Goal: Task Accomplishment & Management: Manage account settings

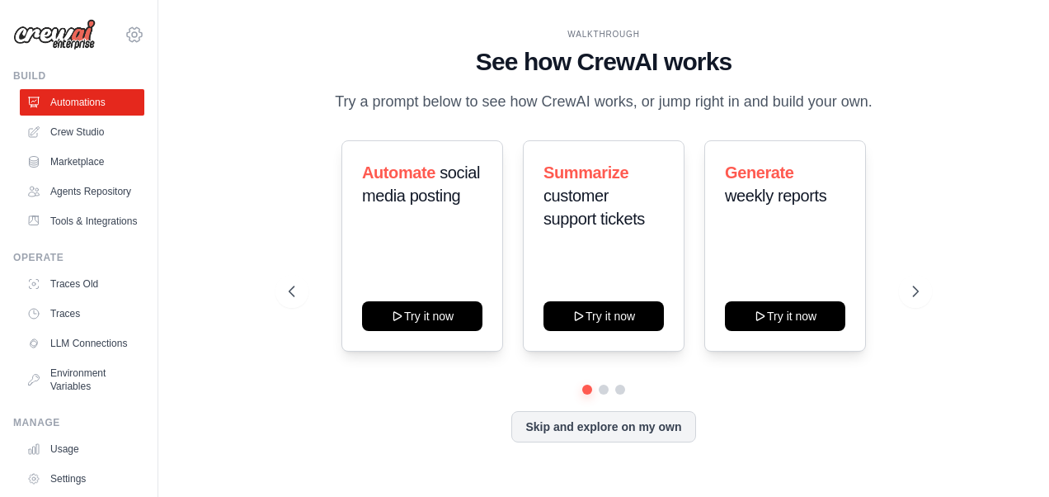
click at [125, 32] on icon at bounding box center [135, 35] width 20 height 20
click at [191, 267] on div "WALKTHROUGH See how [PERSON_NAME] works Try a prompt below to see how [PERSON_N…" at bounding box center [604, 248] width 838 height 464
click at [205, 117] on div "WALKTHROUGH See how [PERSON_NAME] works Try a prompt below to see how [PERSON_N…" at bounding box center [604, 248] width 838 height 464
click at [96, 135] on link "Crew Studio" at bounding box center [83, 132] width 125 height 26
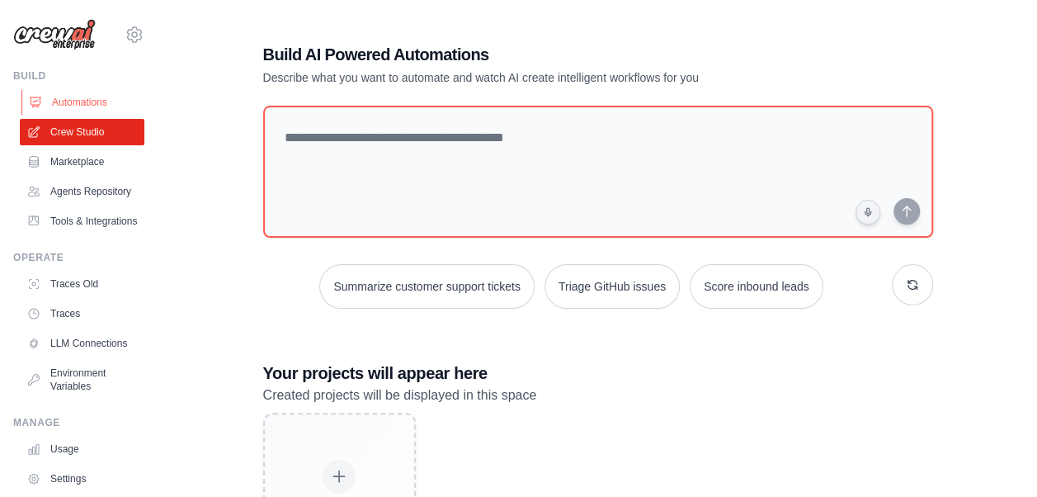
click at [91, 101] on link "Automations" at bounding box center [83, 102] width 125 height 26
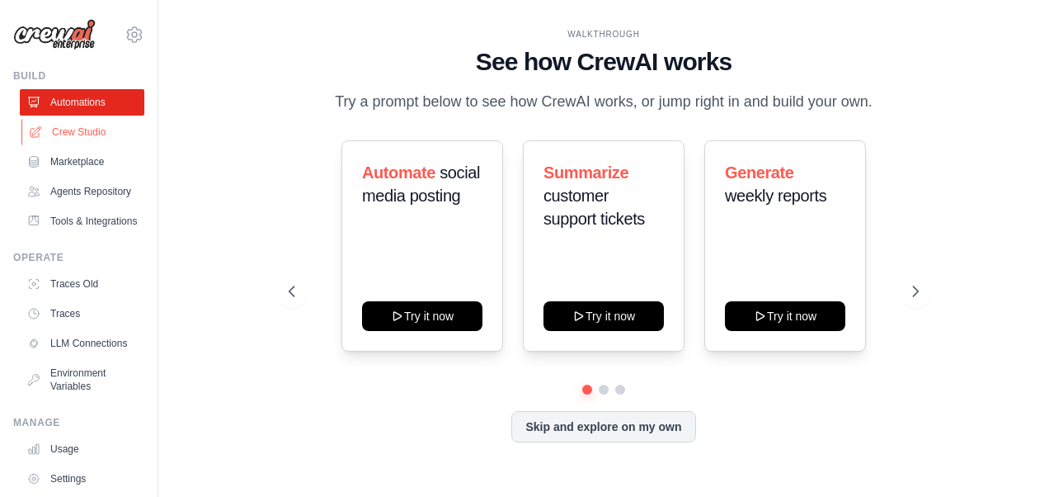
click at [82, 137] on link "Crew Studio" at bounding box center [83, 132] width 125 height 26
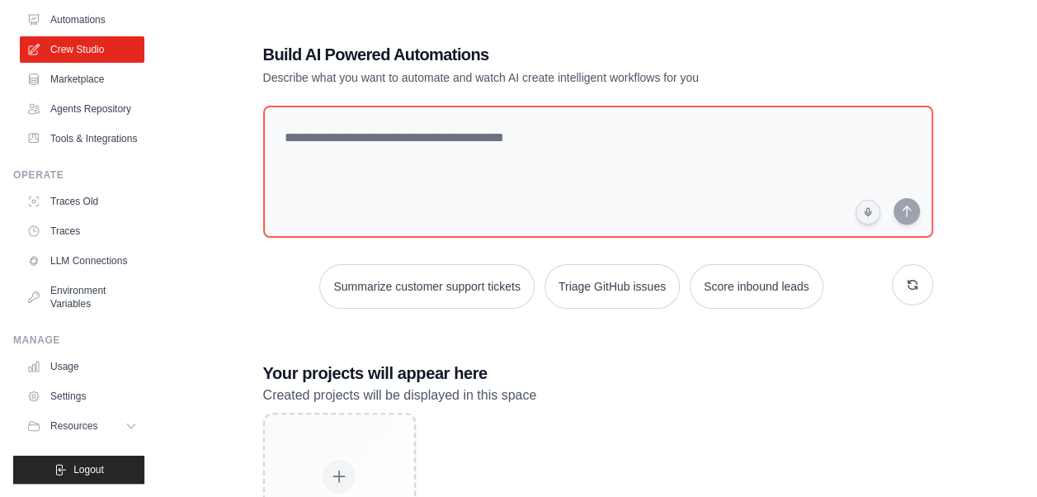
scroll to position [123, 0]
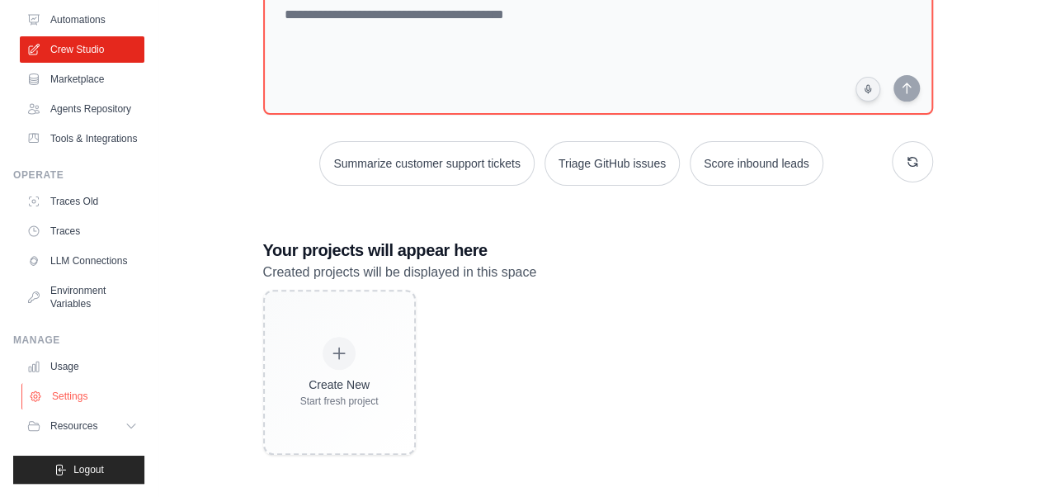
click at [89, 393] on link "Settings" at bounding box center [83, 396] width 125 height 26
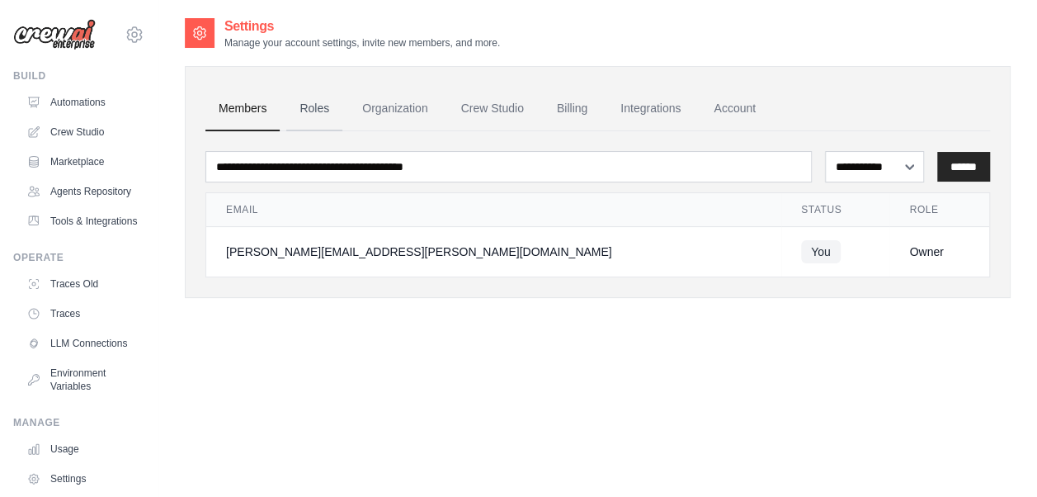
click at [311, 105] on link "Roles" at bounding box center [314, 109] width 56 height 45
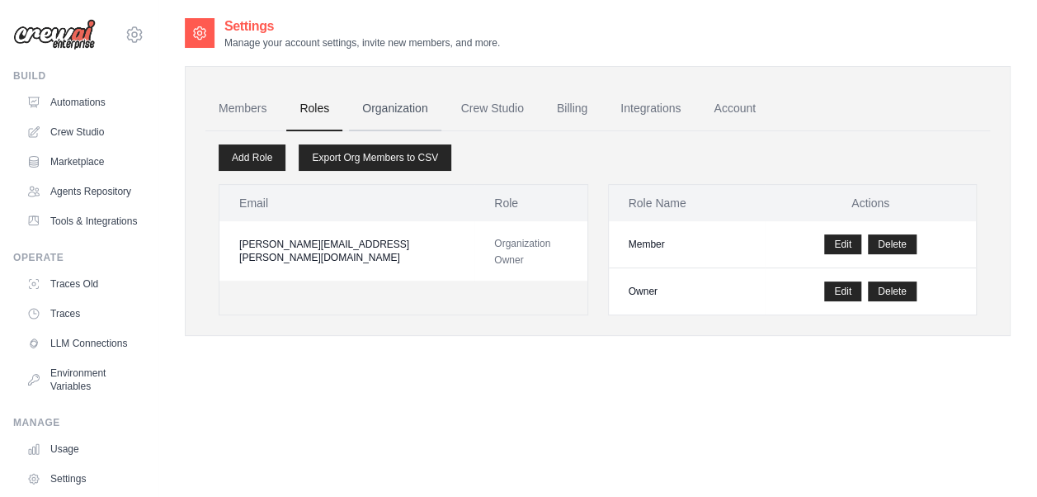
click at [403, 108] on link "Organization" at bounding box center [395, 109] width 92 height 45
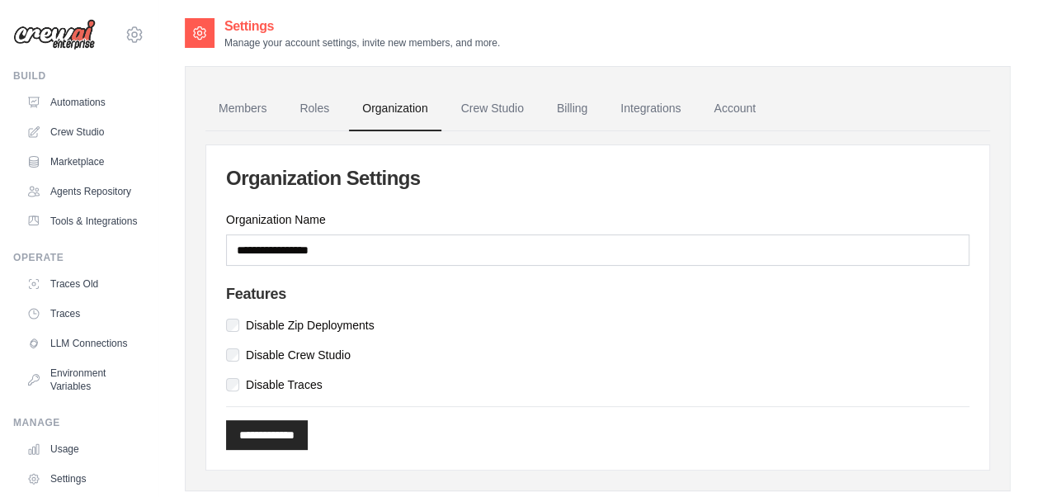
scroll to position [35, 0]
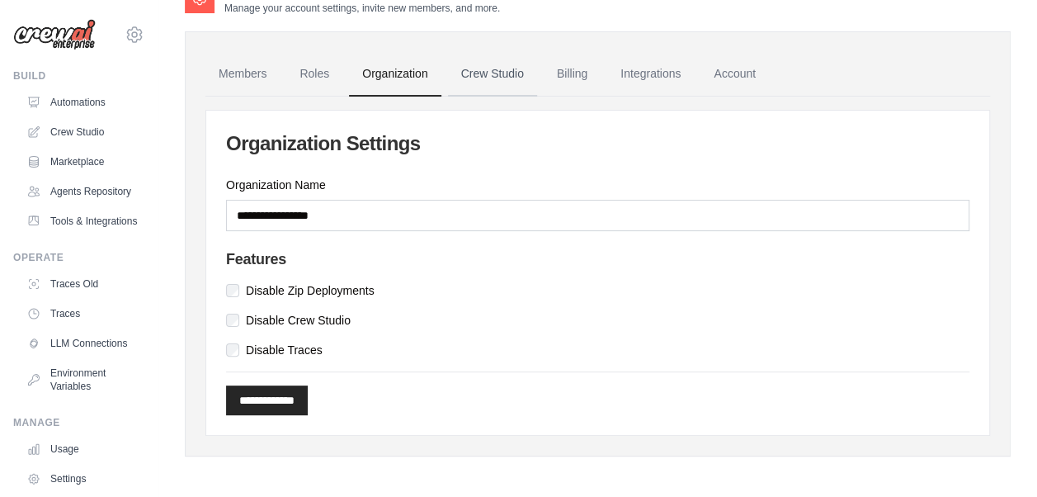
click at [485, 76] on link "Crew Studio" at bounding box center [492, 74] width 89 height 45
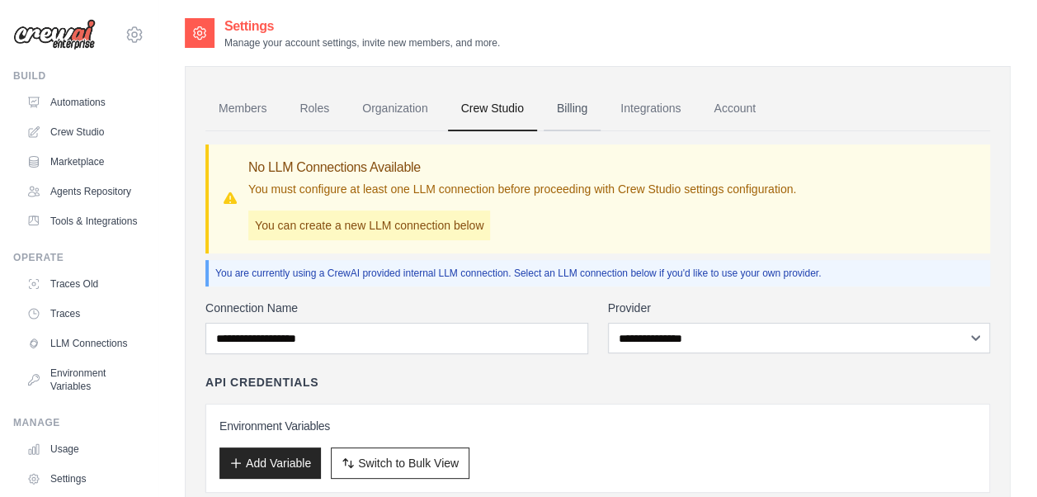
click at [568, 101] on link "Billing" at bounding box center [572, 109] width 57 height 45
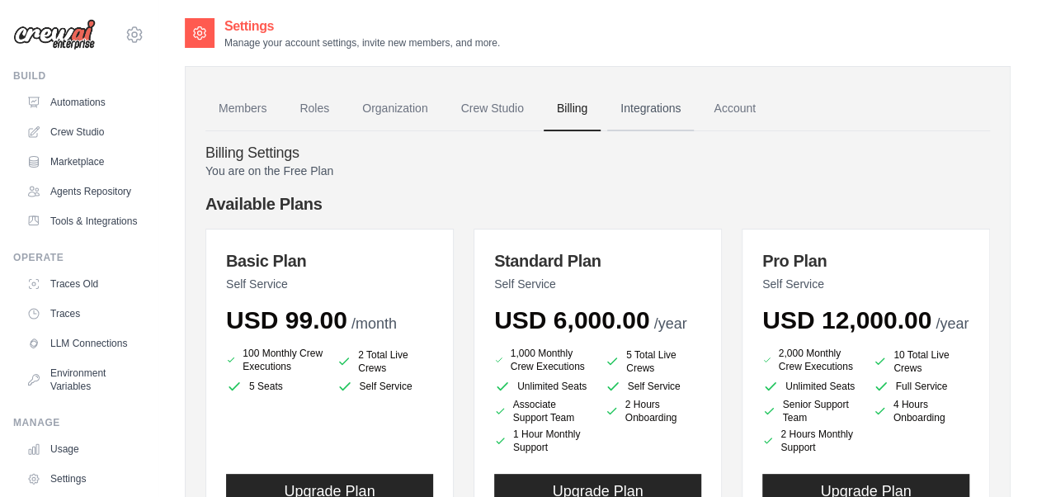
click at [661, 109] on link "Integrations" at bounding box center [650, 109] width 87 height 45
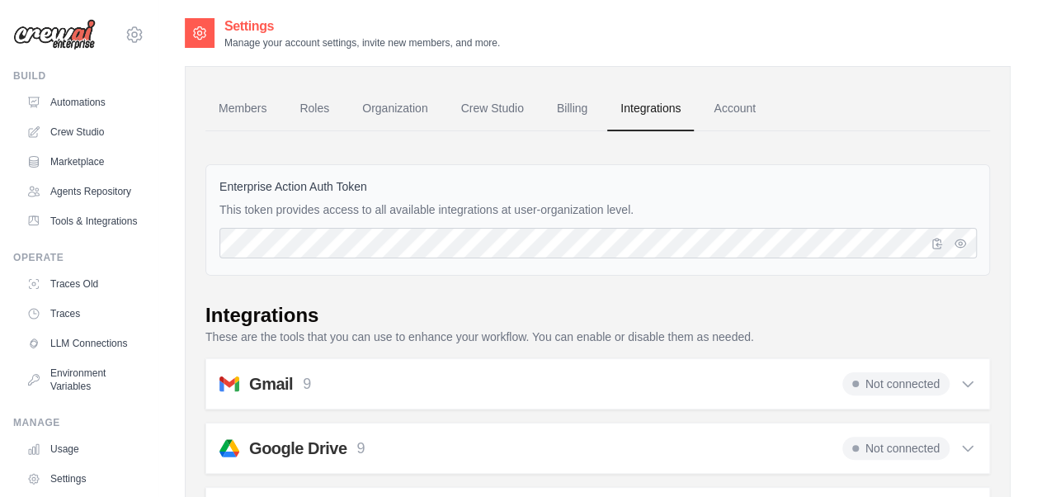
click at [723, 106] on link "Account" at bounding box center [734, 109] width 68 height 45
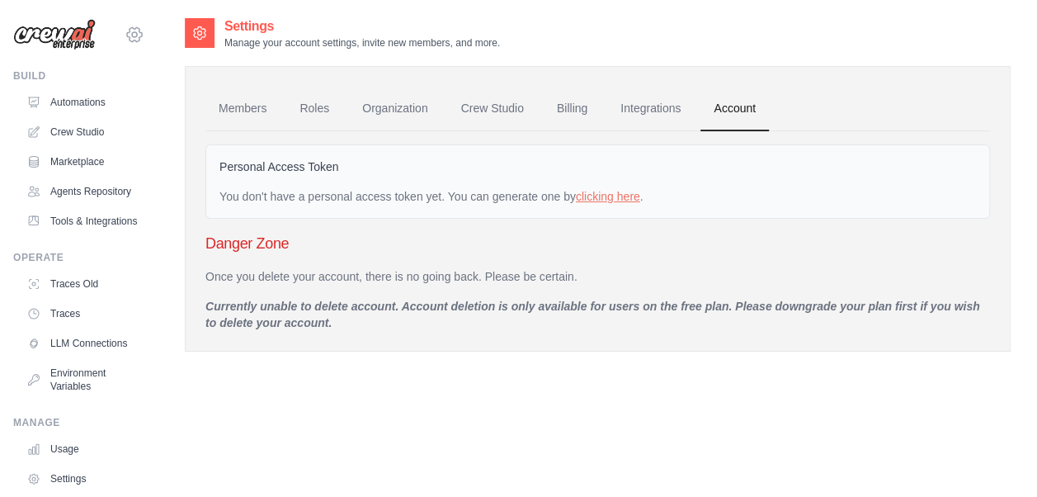
click at [130, 31] on icon at bounding box center [135, 35] width 20 height 20
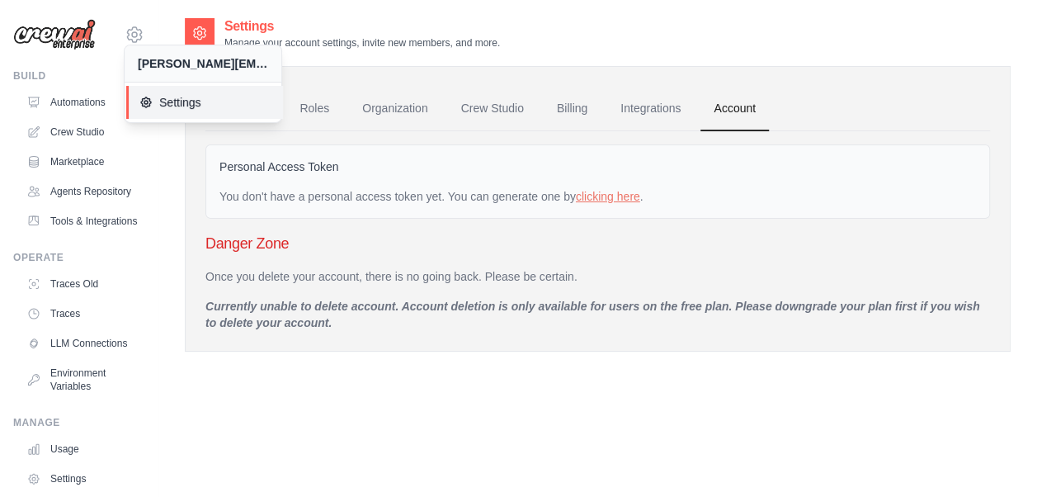
click at [173, 102] on span "Settings" at bounding box center [204, 102] width 130 height 16
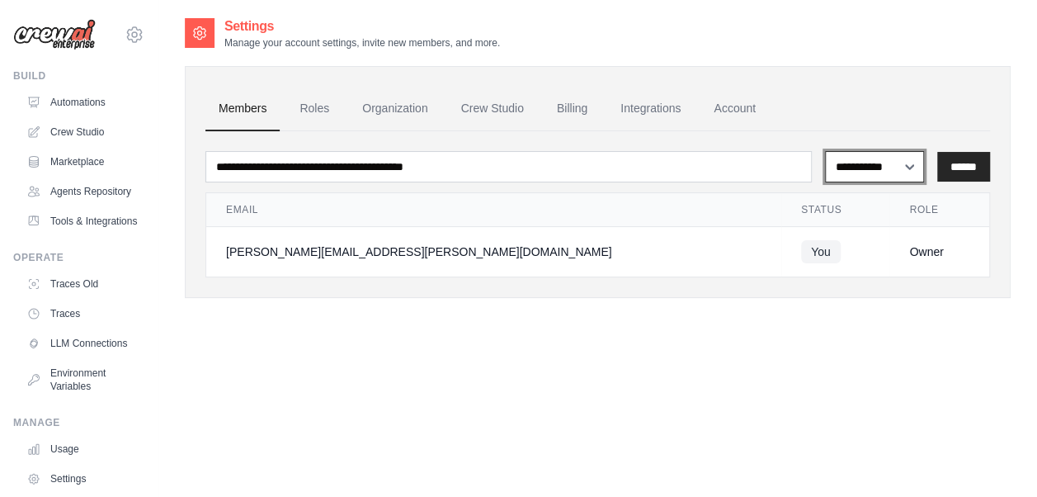
click at [873, 162] on select "**********" at bounding box center [874, 166] width 99 height 31
click at [807, 356] on div "**********" at bounding box center [598, 264] width 826 height 497
